Goal: Find specific page/section: Find specific page/section

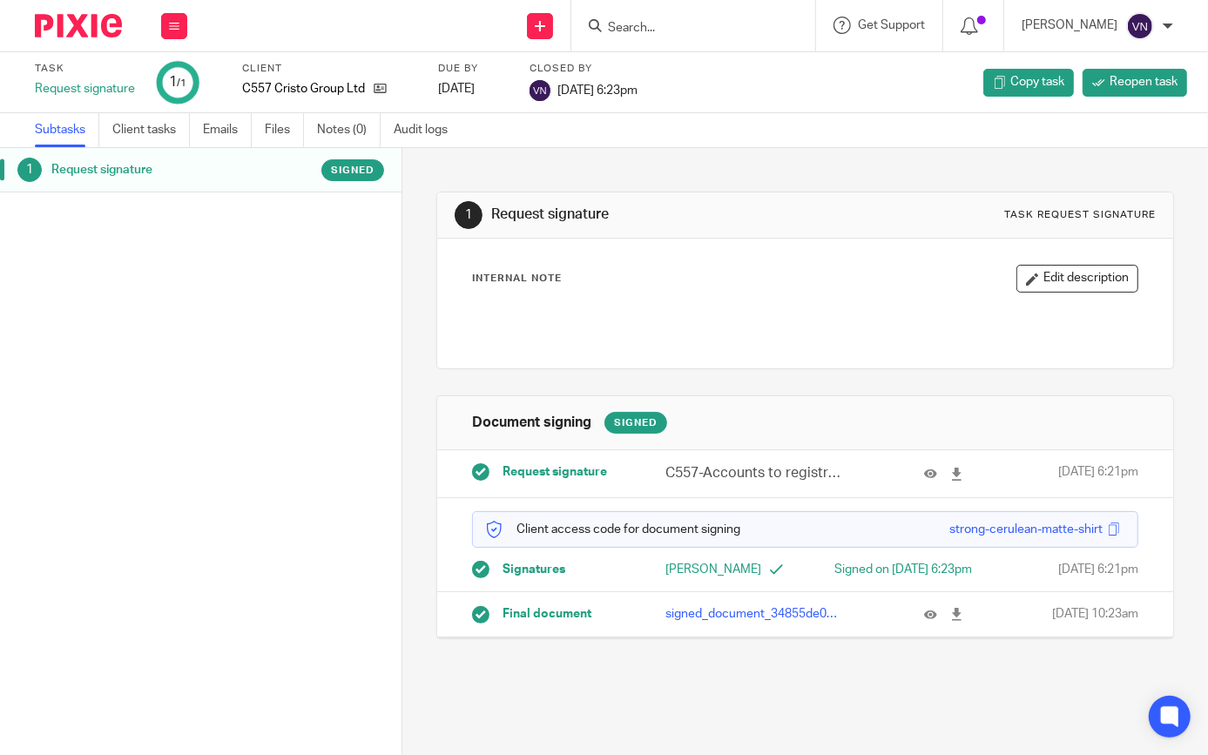
click at [677, 30] on input "Search" at bounding box center [684, 29] width 157 height 16
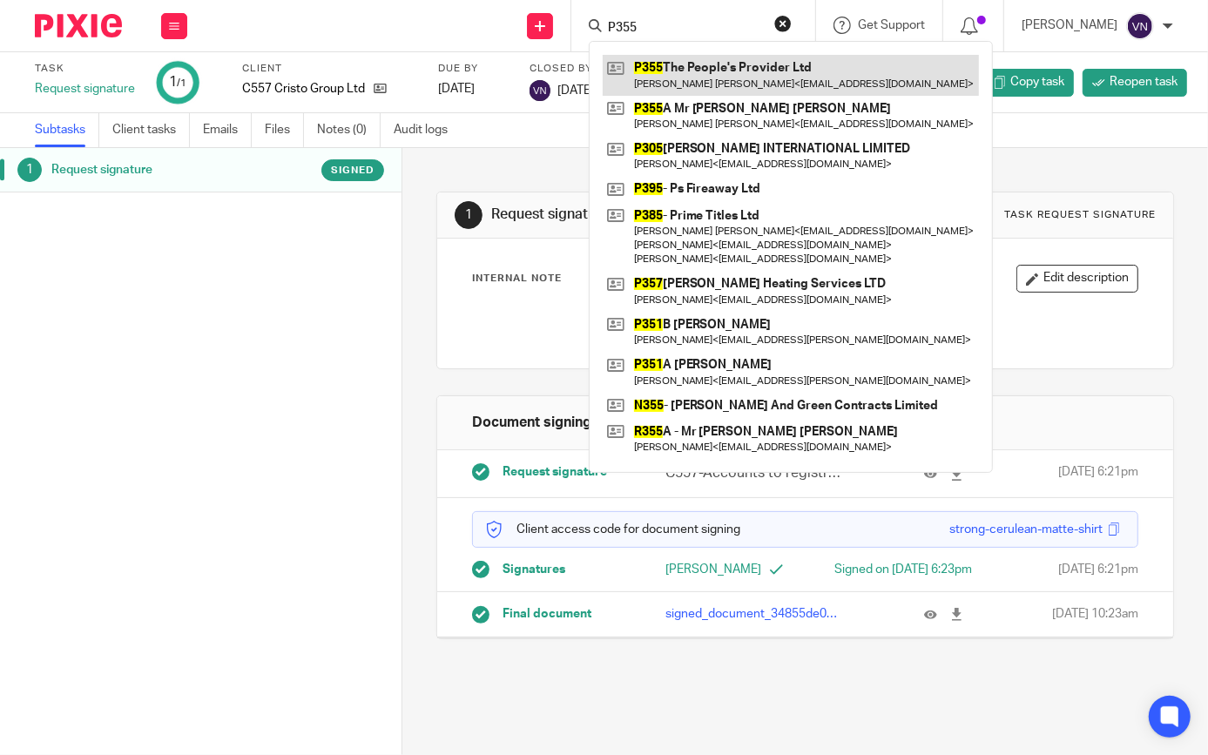
type input "P355"
click at [711, 76] on link at bounding box center [791, 75] width 376 height 40
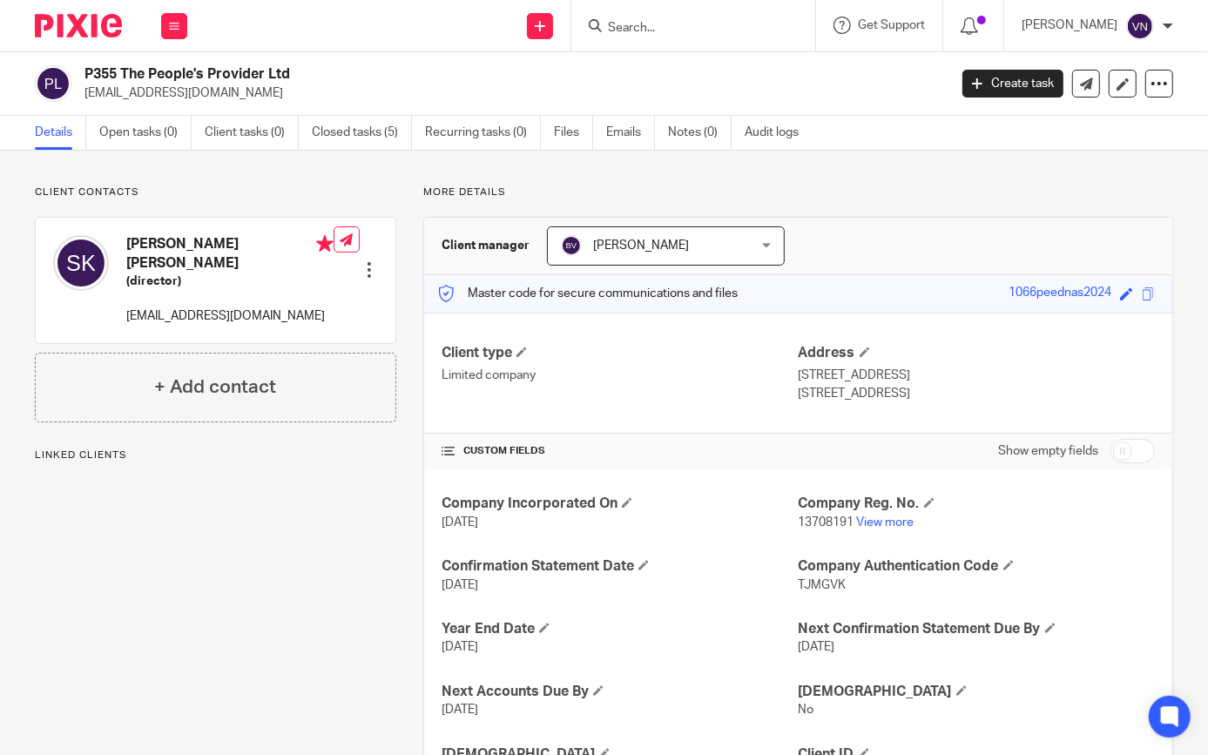
drag, startPoint x: 617, startPoint y: 133, endPoint x: 601, endPoint y: 168, distance: 38.6
click at [618, 133] on link "Emails" at bounding box center [630, 133] width 49 height 34
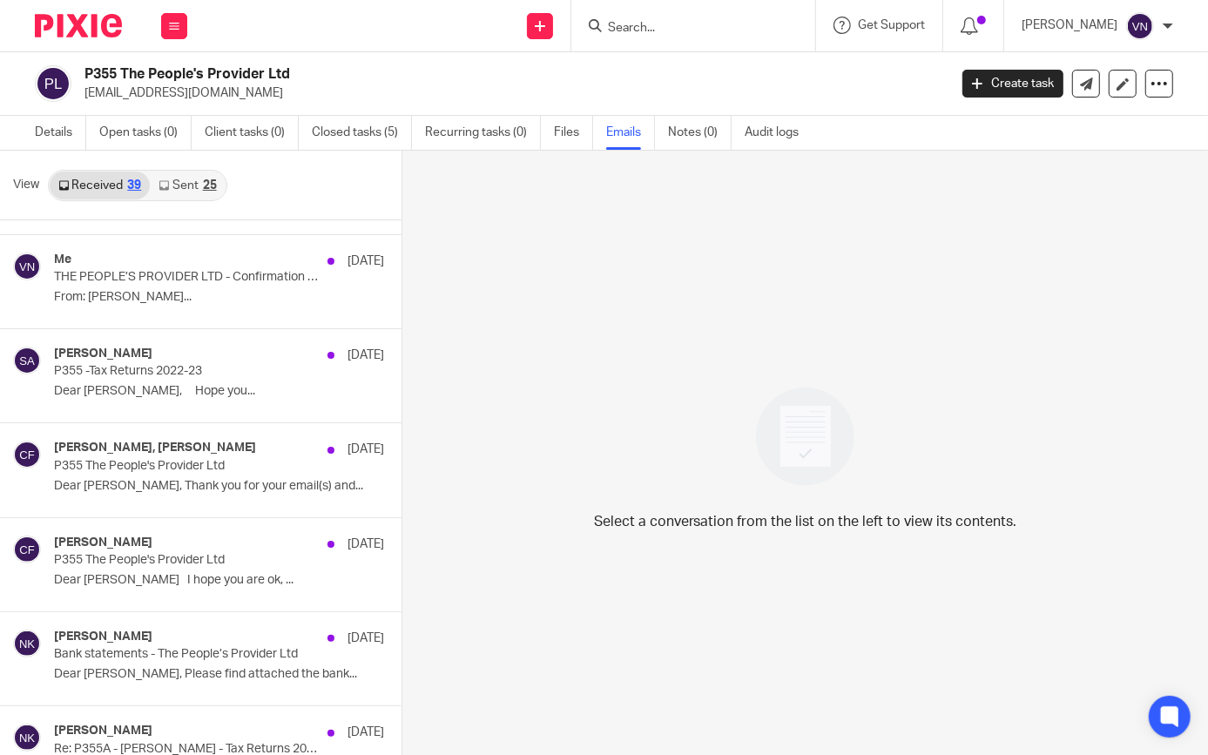
scroll to position [2216, 0]
